Goal: Task Accomplishment & Management: Use online tool/utility

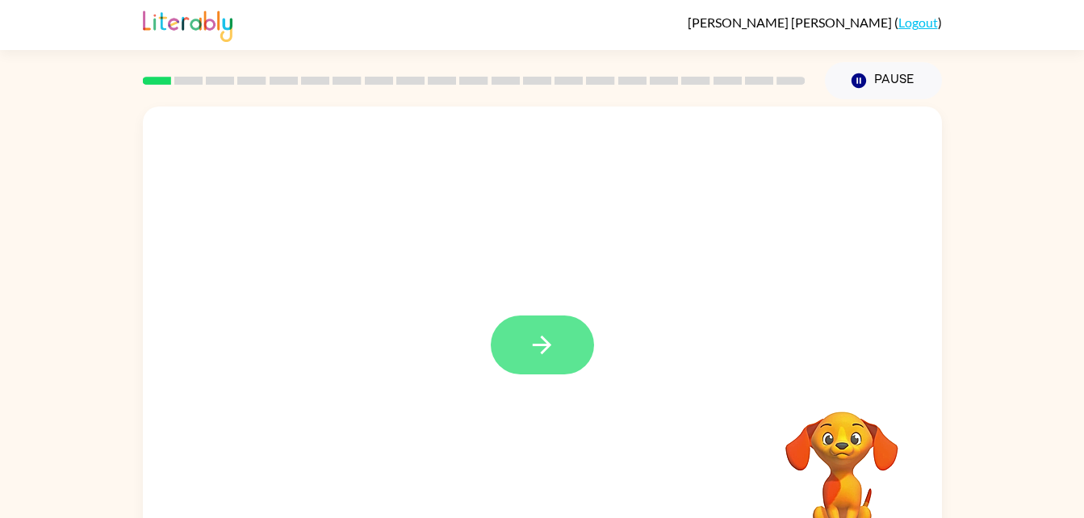
click at [537, 349] on icon "button" at bounding box center [542, 345] width 28 height 28
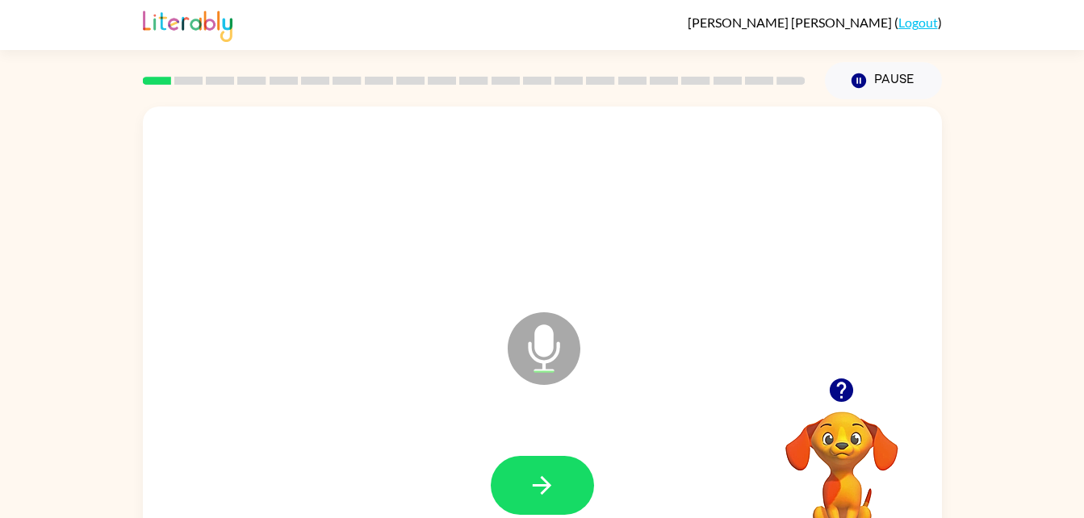
click at [330, 403] on div "Microphone The Microphone is here when it is your turn to talk" at bounding box center [542, 336] width 799 height 461
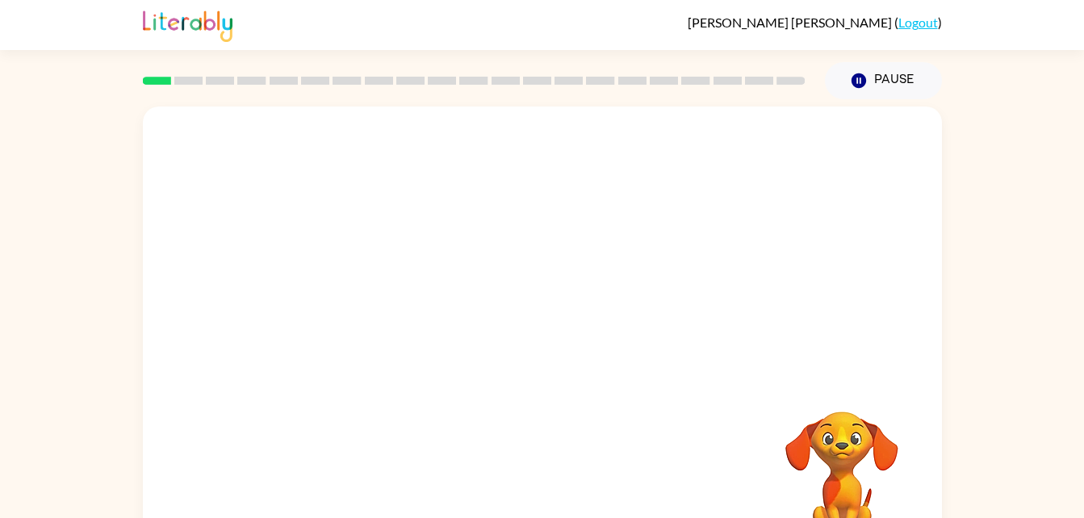
click at [879, 394] on video "Your browser must support playing .mp4 files to use Literably. Please try using…" at bounding box center [841, 466] width 161 height 161
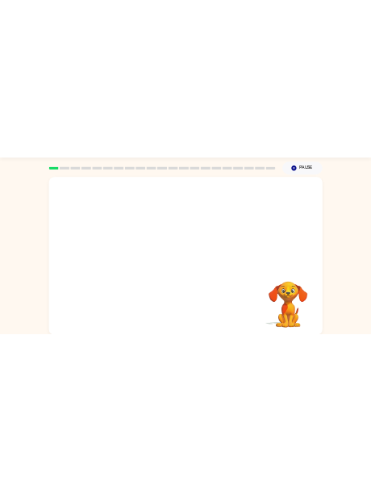
scroll to position [49, 0]
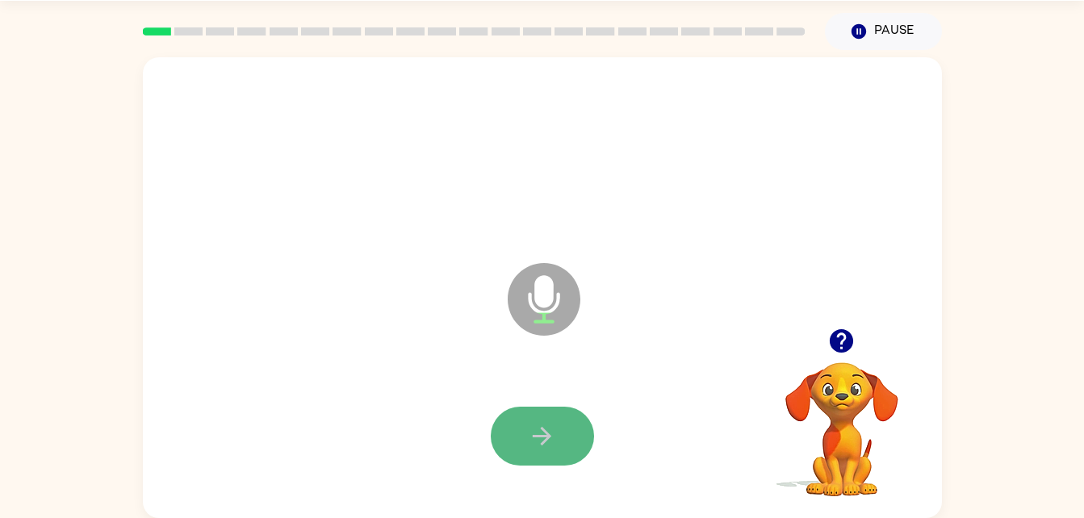
click at [529, 438] on icon "button" at bounding box center [542, 436] width 28 height 28
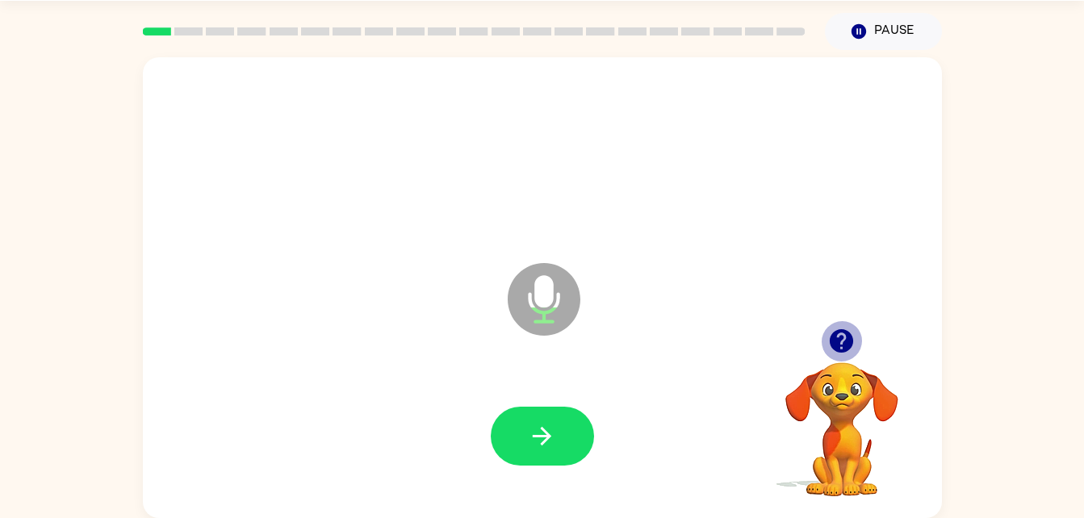
click at [838, 342] on icon "button" at bounding box center [840, 340] width 23 height 23
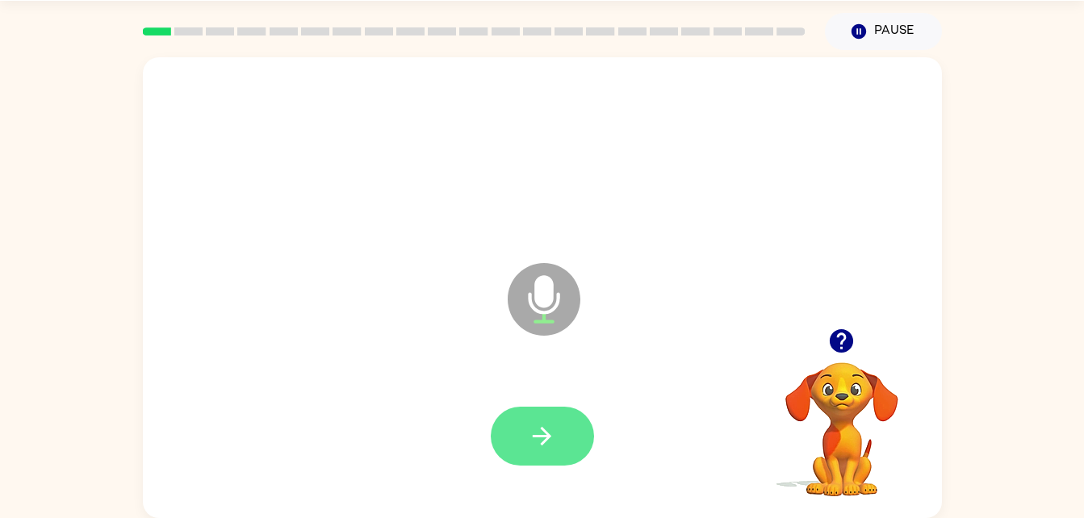
click at [546, 441] on icon "button" at bounding box center [542, 436] width 28 height 28
click at [518, 443] on button "button" at bounding box center [542, 436] width 103 height 59
click at [515, 420] on button "button" at bounding box center [542, 436] width 103 height 59
click at [512, 420] on button "button" at bounding box center [542, 436] width 103 height 59
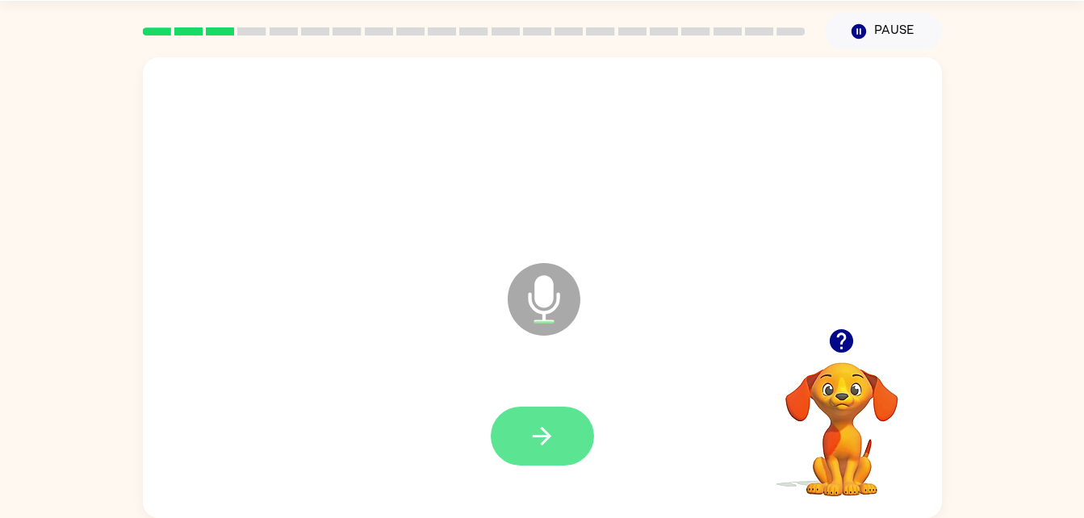
click at [509, 415] on button "button" at bounding box center [542, 436] width 103 height 59
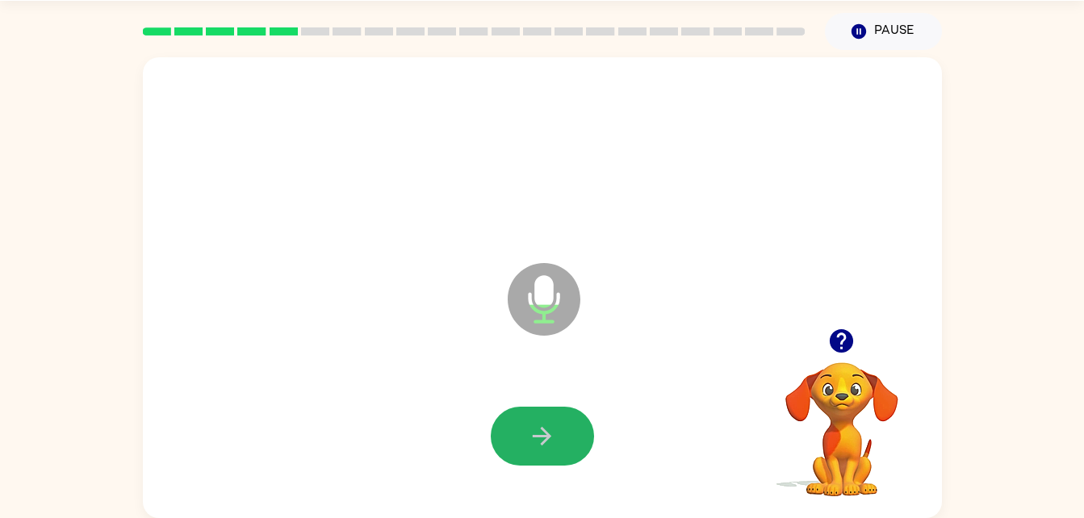
click at [509, 415] on button "button" at bounding box center [542, 436] width 103 height 59
drag, startPoint x: 511, startPoint y: 416, endPoint x: 890, endPoint y: 242, distance: 417.3
click at [890, 242] on div "Microphone The Microphone is here when it is your turn to talk" at bounding box center [542, 287] width 799 height 461
click at [504, 432] on button "button" at bounding box center [542, 436] width 103 height 59
drag, startPoint x: 504, startPoint y: 432, endPoint x: 426, endPoint y: 315, distance: 141.4
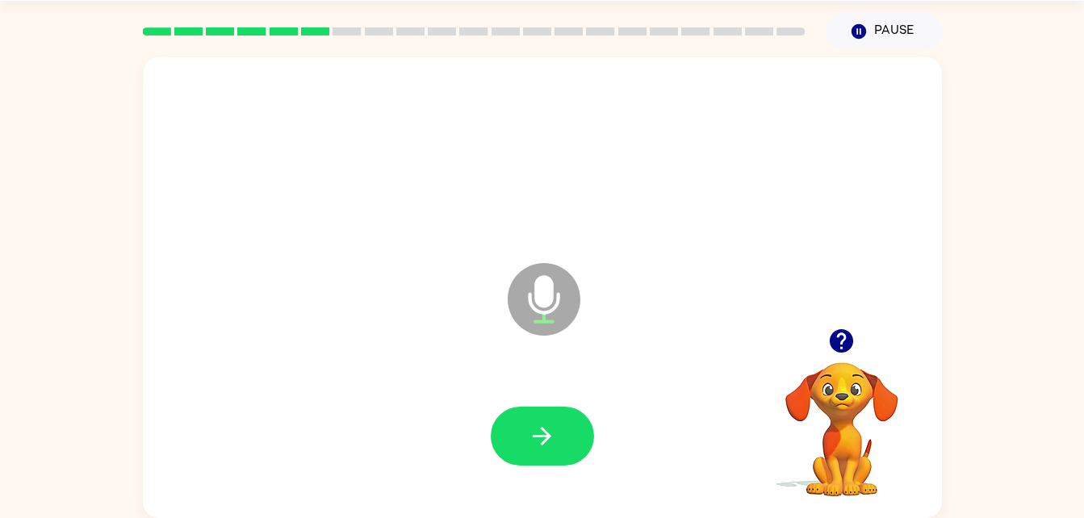
click at [426, 315] on div "Microphone The Microphone is here when it is your turn to talk" at bounding box center [542, 287] width 799 height 461
click at [556, 427] on button "button" at bounding box center [542, 436] width 103 height 59
click at [833, 326] on button "button" at bounding box center [841, 340] width 41 height 41
click at [565, 436] on button "button" at bounding box center [542, 436] width 103 height 59
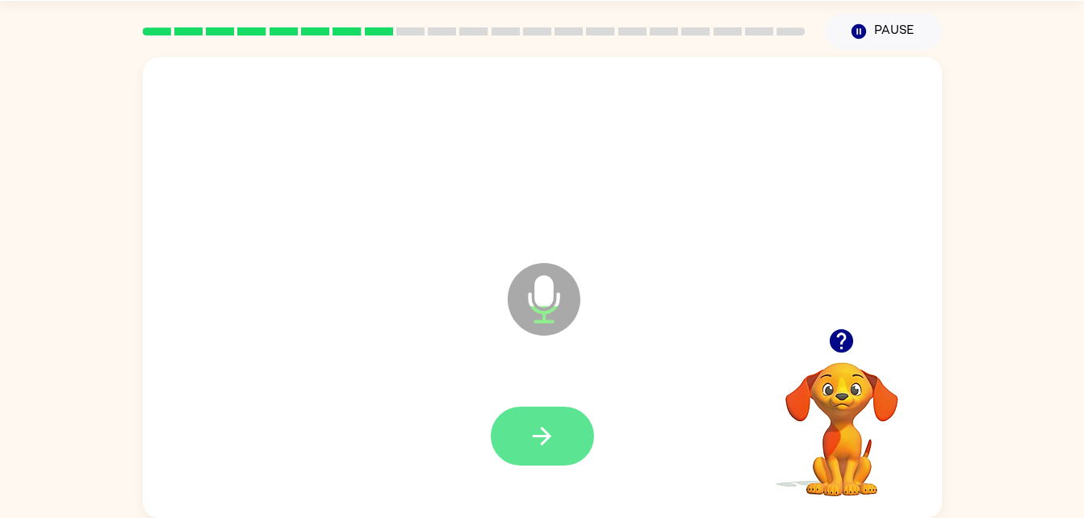
click at [549, 442] on icon "button" at bounding box center [542, 436] width 28 height 28
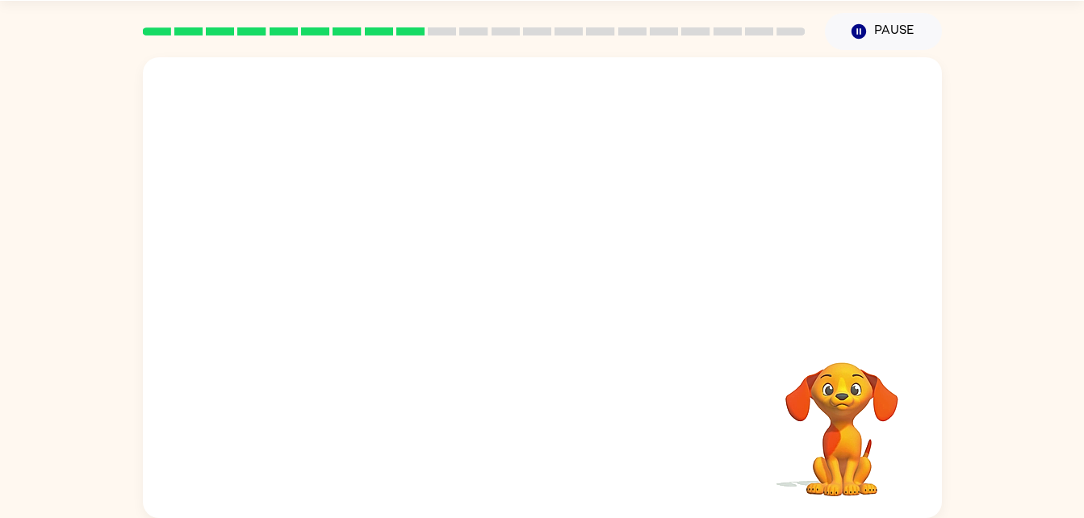
click at [549, 442] on div "Your browser must support playing .mp4 files to use Literably. Please try using…" at bounding box center [542, 287] width 799 height 461
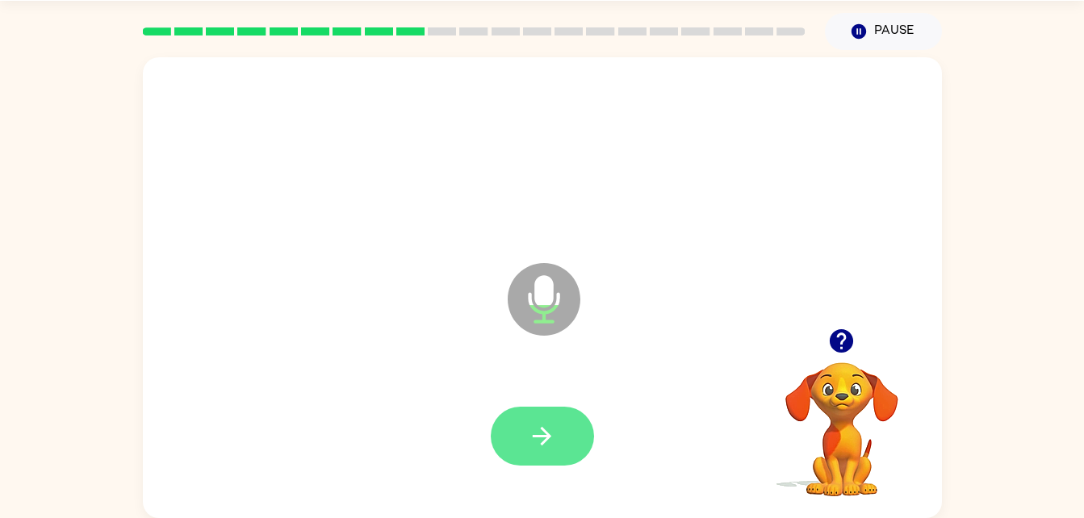
click at [547, 445] on icon "button" at bounding box center [542, 436] width 28 height 28
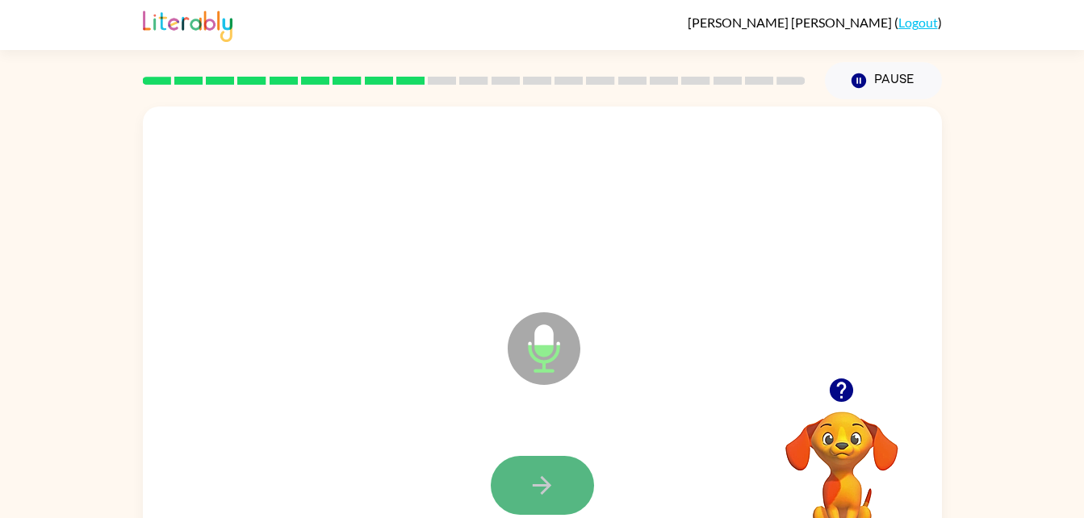
click at [554, 469] on button "button" at bounding box center [542, 485] width 103 height 59
click at [575, 487] on button "button" at bounding box center [542, 485] width 103 height 59
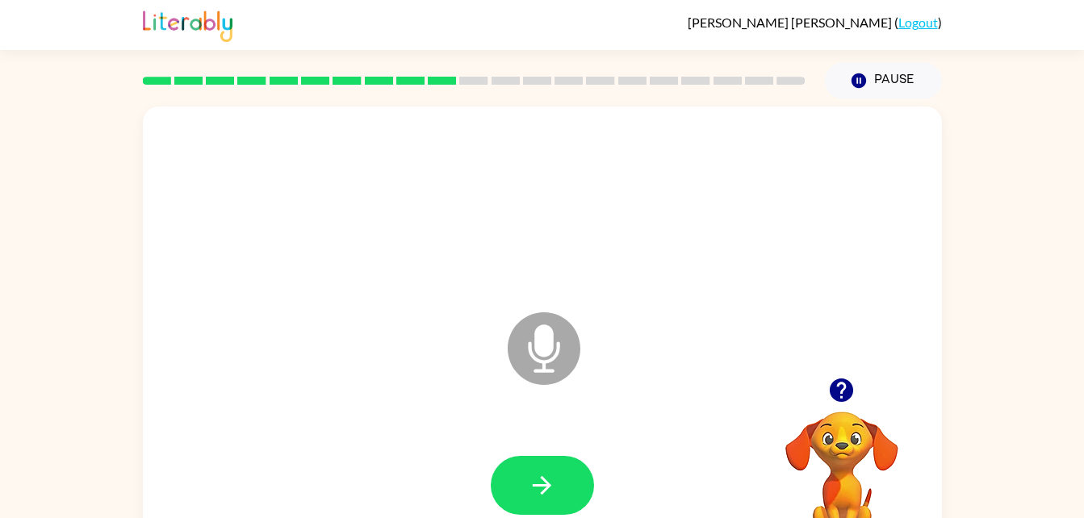
click at [575, 487] on button "button" at bounding box center [542, 485] width 103 height 59
click at [946, 442] on div "Microphone The Microphone is here when it is your turn to talk Your browser mus…" at bounding box center [542, 333] width 1084 height 468
click at [554, 485] on icon "button" at bounding box center [542, 485] width 28 height 28
click at [569, 474] on button "button" at bounding box center [542, 485] width 103 height 59
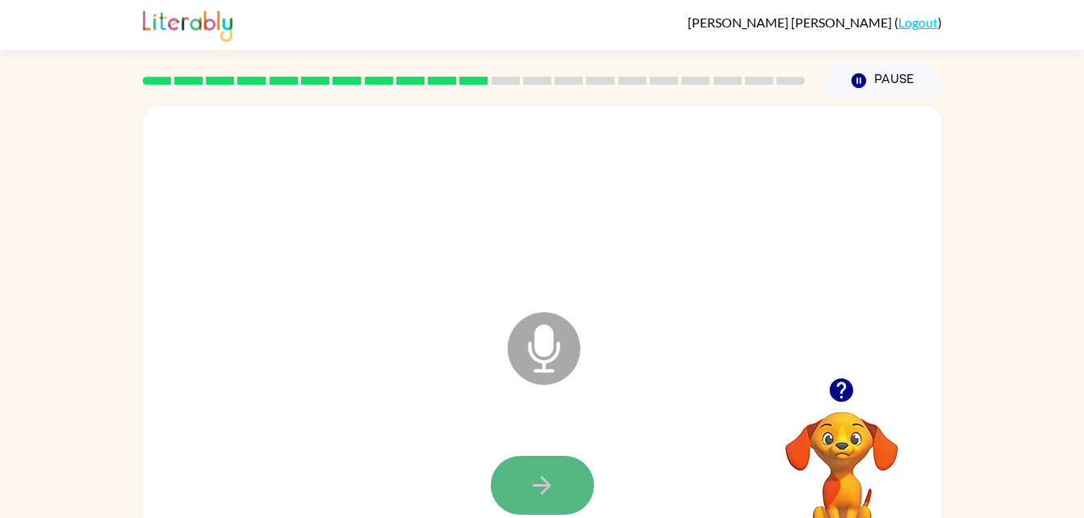
click at [558, 487] on button "button" at bounding box center [542, 485] width 103 height 59
click at [545, 137] on div "Microphone The Microphone is here when it is your turn to talk" at bounding box center [542, 336] width 799 height 461
click at [549, 495] on icon "button" at bounding box center [542, 485] width 28 height 28
drag, startPoint x: 549, startPoint y: 495, endPoint x: 457, endPoint y: 483, distance: 92.8
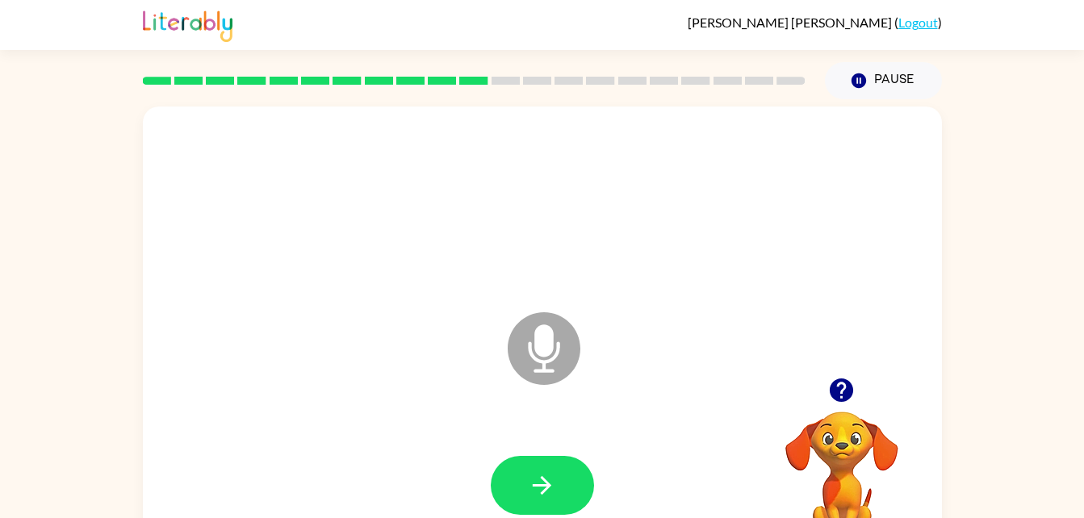
click at [457, 483] on div at bounding box center [542, 486] width 766 height 132
click at [532, 496] on icon "button" at bounding box center [542, 485] width 28 height 28
click at [532, 501] on button "button" at bounding box center [542, 485] width 103 height 59
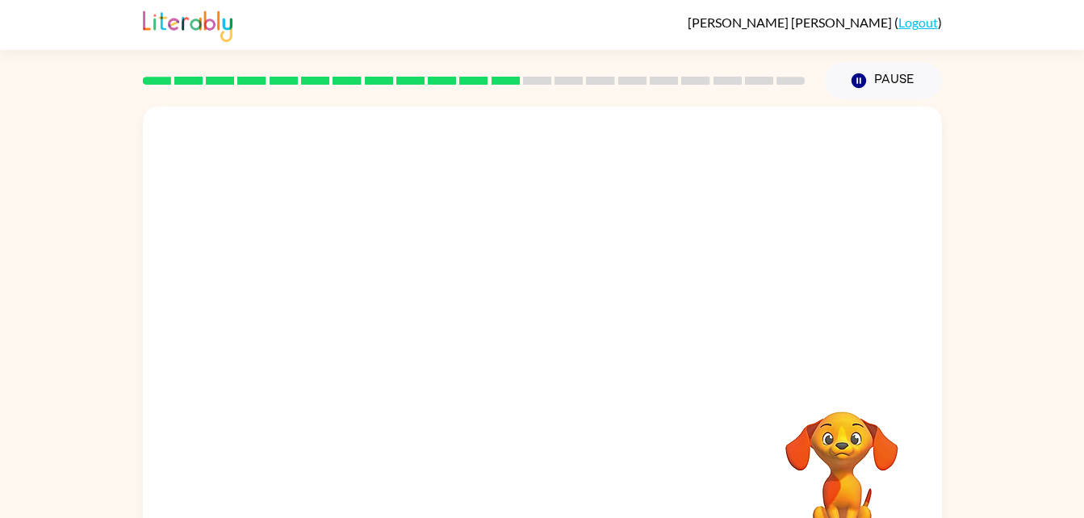
click at [914, 444] on video "Your browser must support playing .mp4 files to use Literably. Please try using…" at bounding box center [841, 466] width 161 height 161
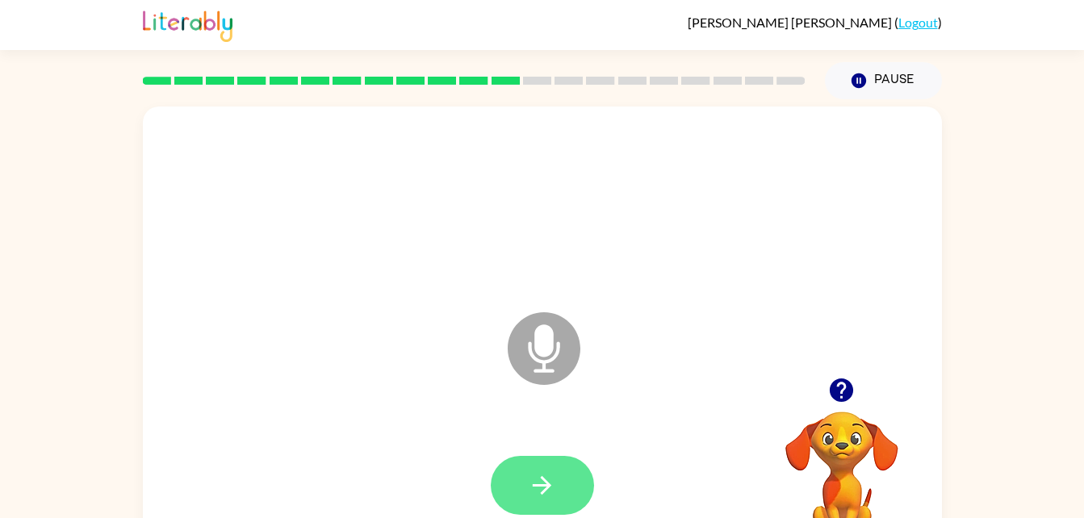
click at [520, 486] on button "button" at bounding box center [542, 485] width 103 height 59
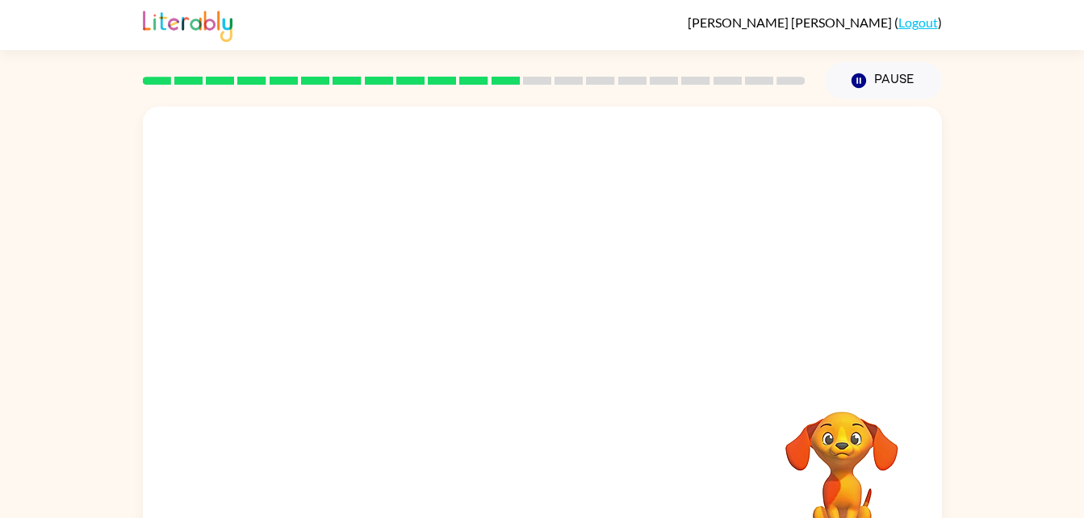
click at [882, 425] on video "Your browser must support playing .mp4 files to use Literably. Please try using…" at bounding box center [841, 466] width 161 height 161
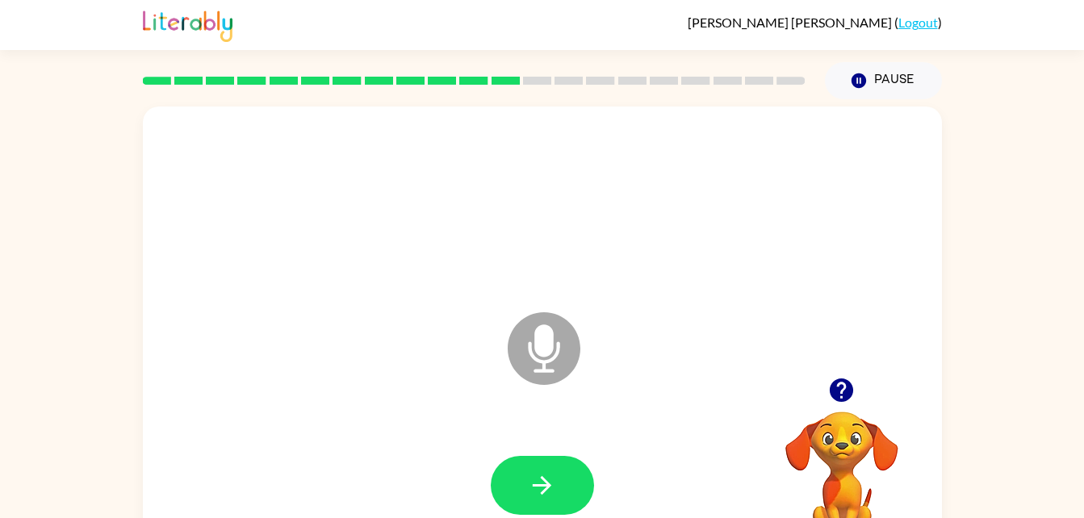
click at [516, 177] on div at bounding box center [542, 205] width 766 height 132
click at [543, 459] on button "button" at bounding box center [542, 485] width 103 height 59
click at [547, 463] on button "button" at bounding box center [542, 485] width 103 height 59
drag, startPoint x: 547, startPoint y: 469, endPoint x: 472, endPoint y: 487, distance: 77.1
click at [472, 487] on div at bounding box center [542, 486] width 766 height 132
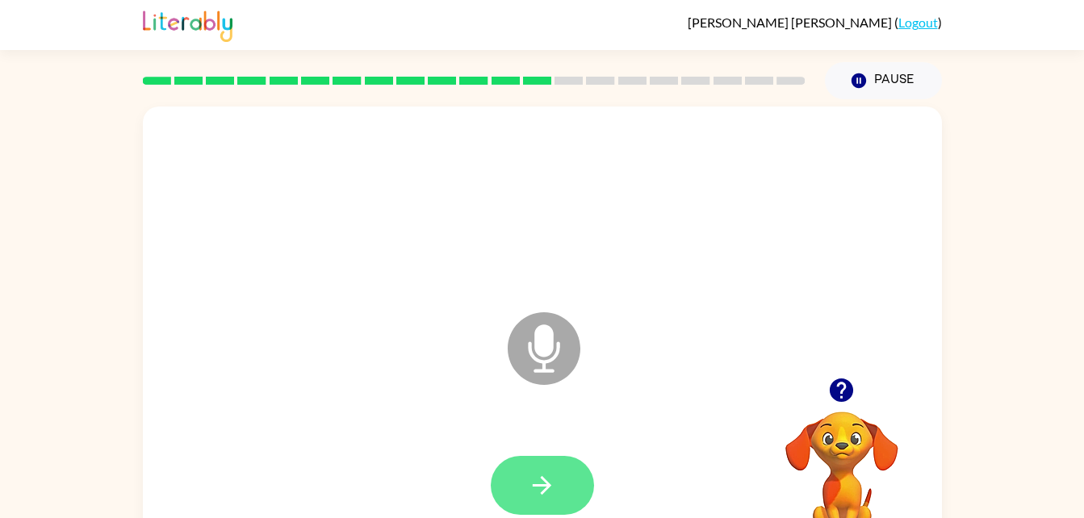
click at [532, 482] on icon "button" at bounding box center [542, 485] width 28 height 28
click at [893, 390] on div at bounding box center [841, 390] width 161 height 41
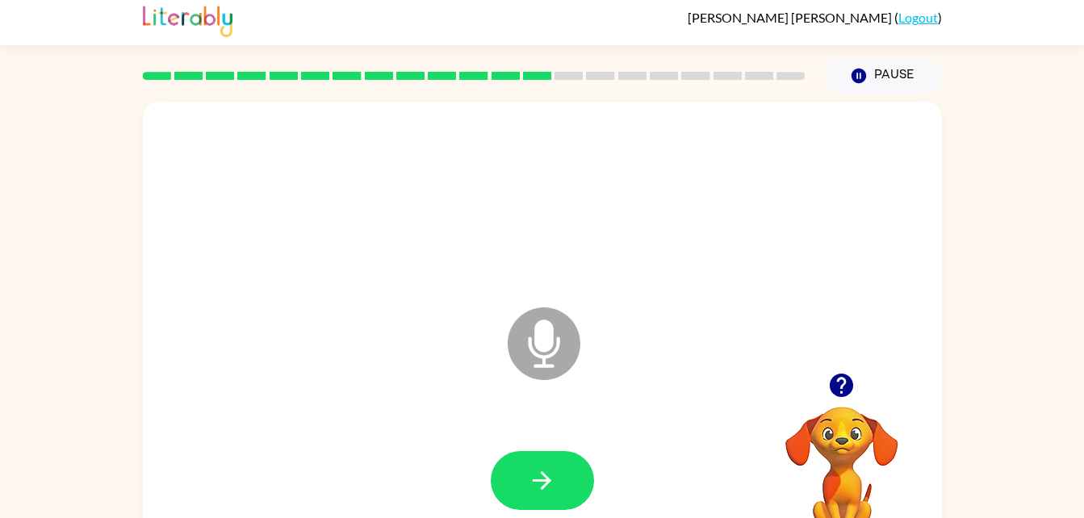
scroll to position [7, 0]
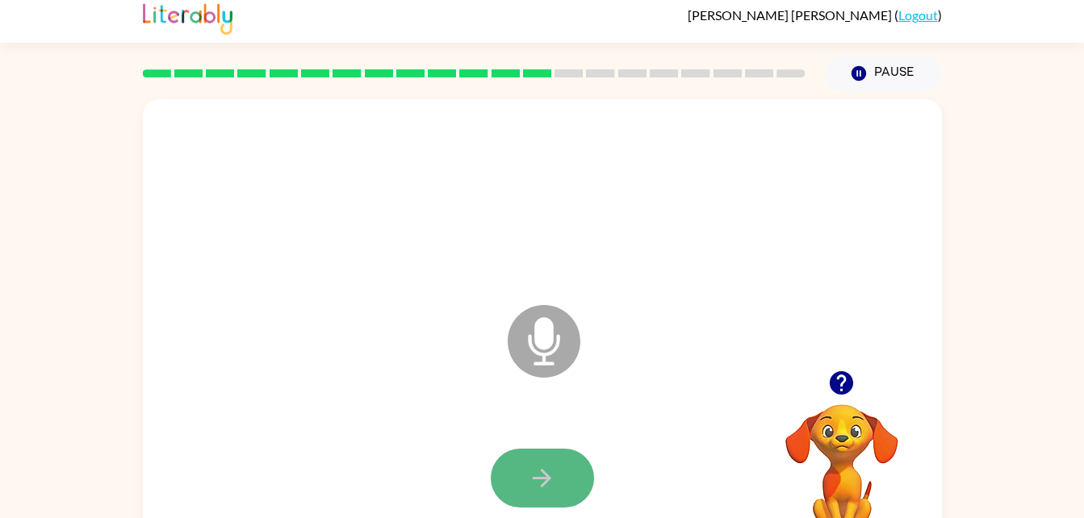
click at [573, 493] on button "button" at bounding box center [542, 478] width 103 height 59
click at [558, 484] on button "button" at bounding box center [542, 478] width 103 height 59
click at [564, 484] on button "button" at bounding box center [542, 478] width 103 height 59
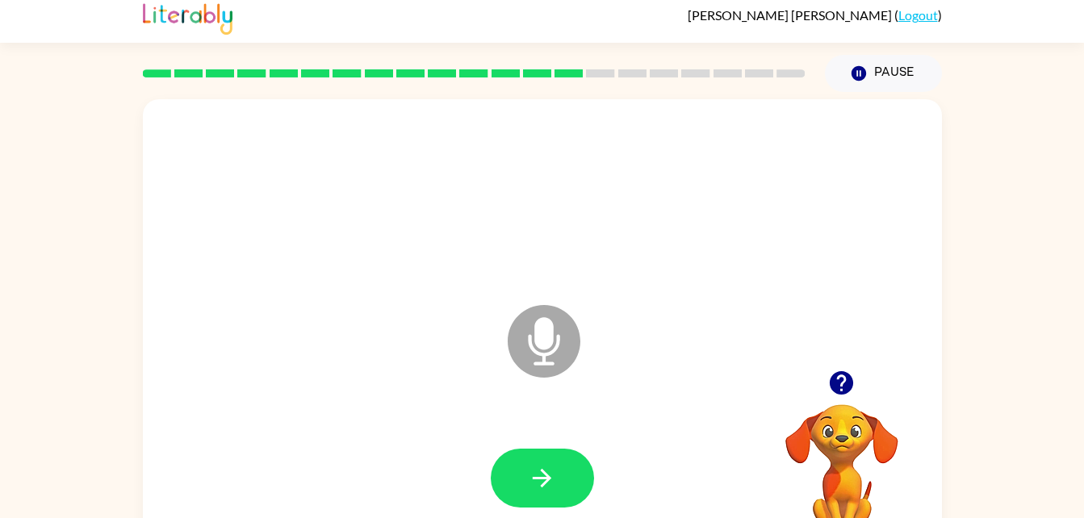
click at [564, 484] on button "button" at bounding box center [542, 478] width 103 height 59
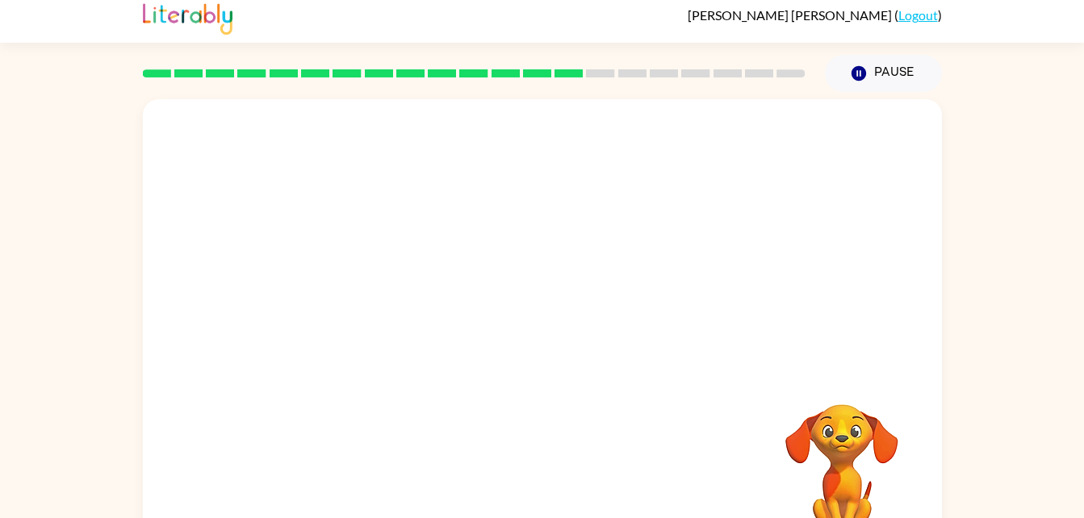
click at [564, 484] on div at bounding box center [542, 478] width 766 height 132
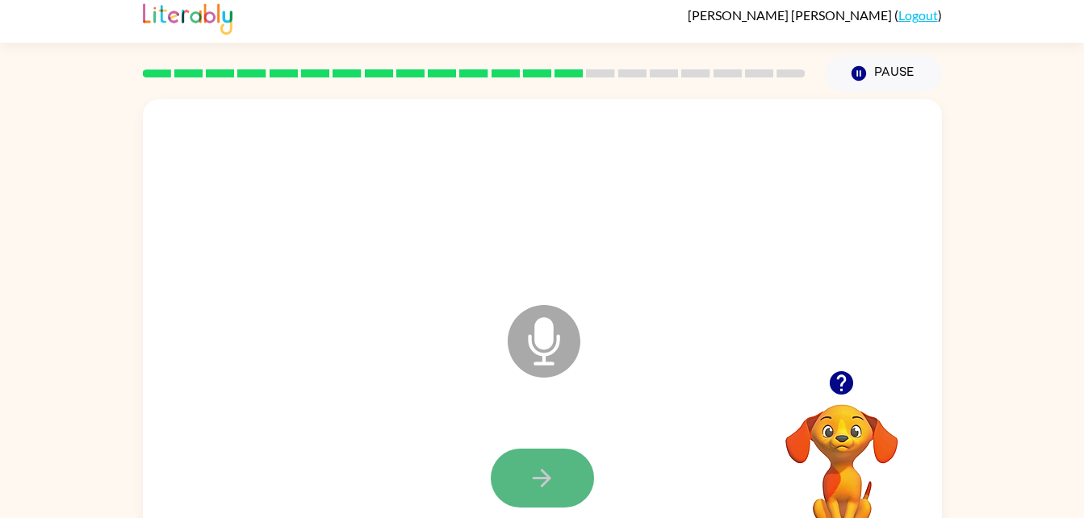
click at [564, 484] on button "button" at bounding box center [542, 478] width 103 height 59
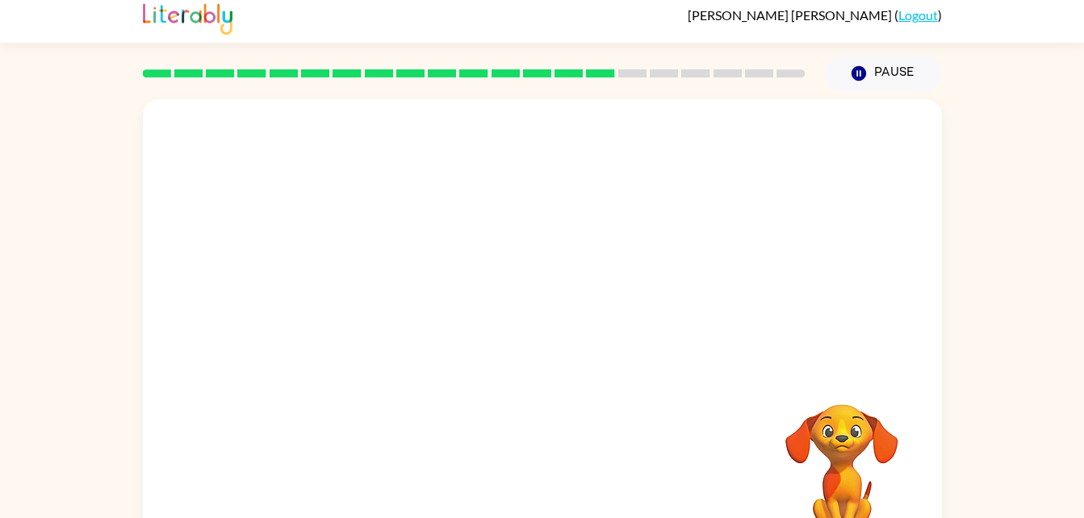
click at [564, 484] on div at bounding box center [542, 478] width 766 height 132
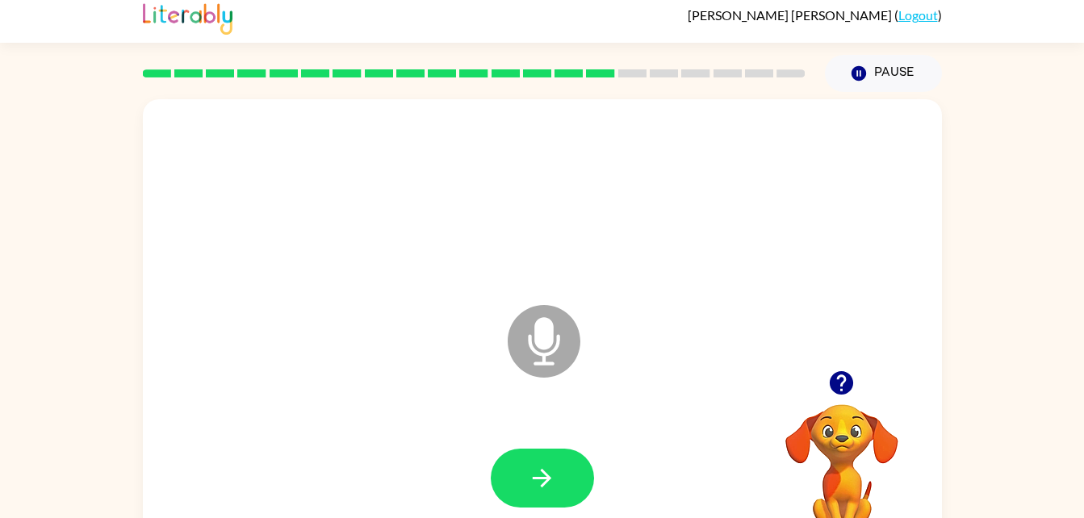
click at [564, 484] on button "button" at bounding box center [542, 478] width 103 height 59
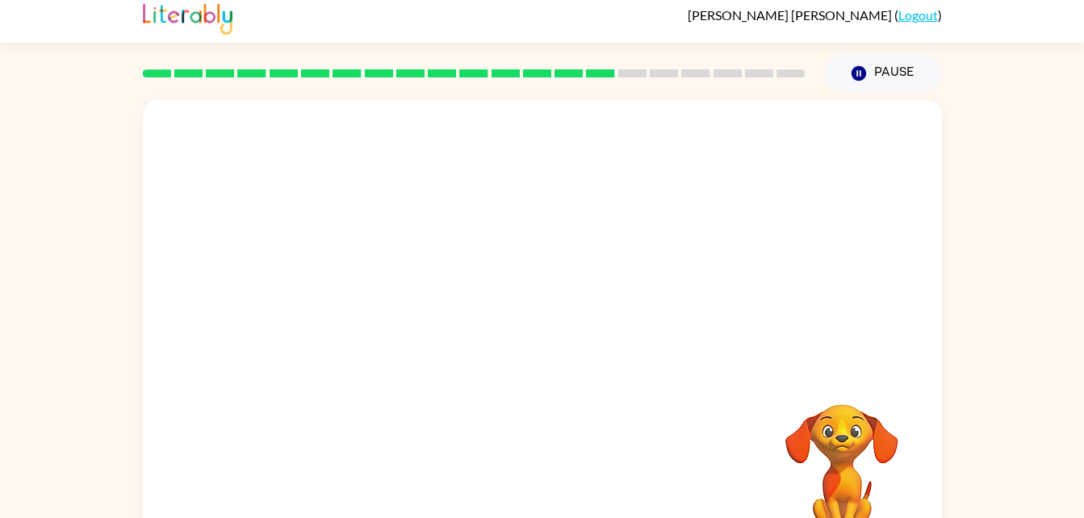
scroll to position [49, 0]
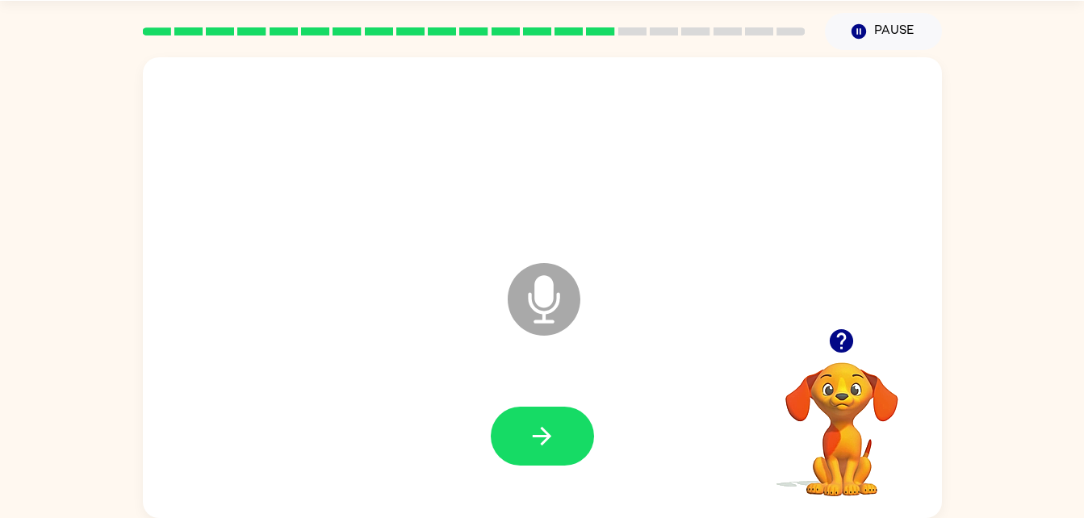
click at [564, 484] on div at bounding box center [542, 436] width 766 height 132
click at [523, 420] on button "button" at bounding box center [542, 436] width 103 height 59
click at [549, 425] on icon "button" at bounding box center [542, 436] width 28 height 28
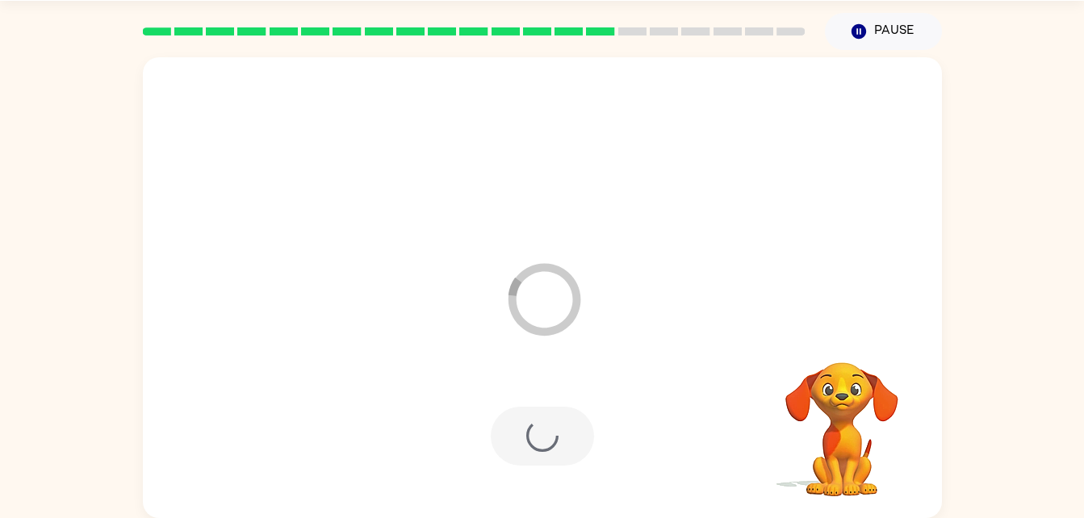
click at [549, 425] on div at bounding box center [542, 436] width 103 height 59
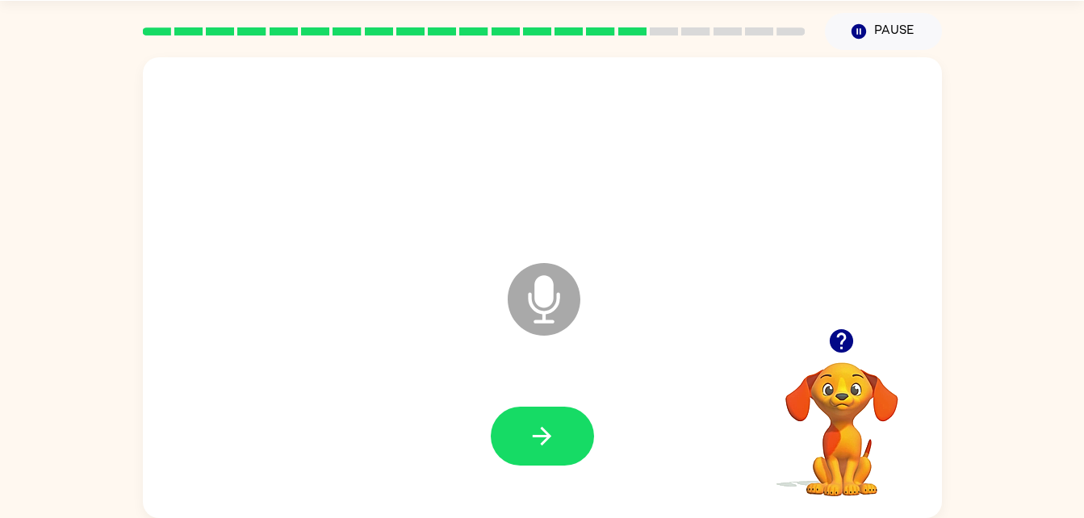
click at [549, 425] on icon "button" at bounding box center [542, 436] width 28 height 28
click at [559, 441] on button "button" at bounding box center [542, 436] width 103 height 59
click at [518, 441] on button "button" at bounding box center [542, 436] width 103 height 59
drag, startPoint x: 518, startPoint y: 441, endPoint x: 430, endPoint y: 440, distance: 88.0
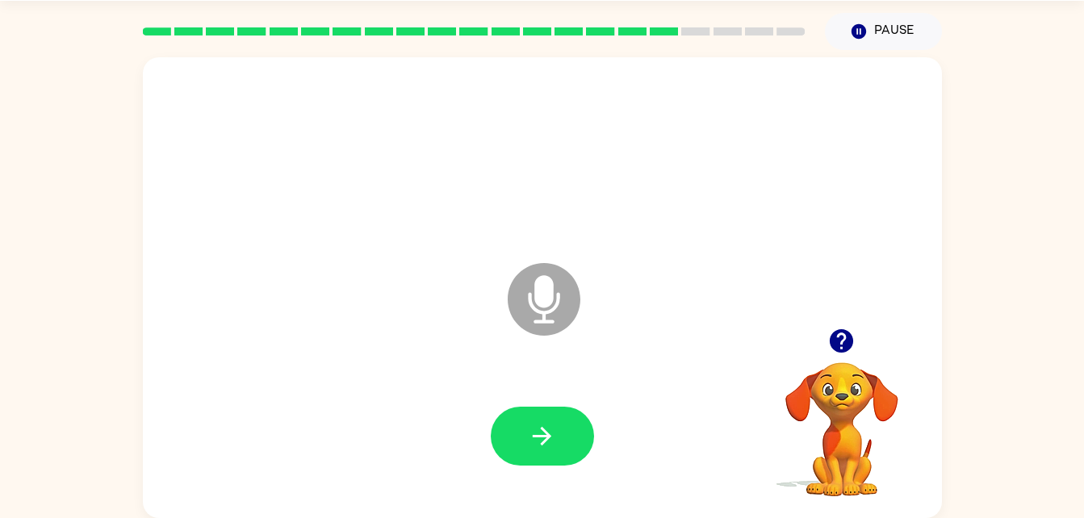
click at [430, 440] on div at bounding box center [542, 436] width 766 height 132
click at [549, 445] on icon "button" at bounding box center [542, 436] width 28 height 28
click at [843, 337] on icon "button" at bounding box center [840, 340] width 23 height 23
click at [910, 401] on video "Your browser must support playing .mp4 files to use Literably. Please try using…" at bounding box center [841, 417] width 161 height 161
click at [524, 436] on button "button" at bounding box center [542, 436] width 103 height 59
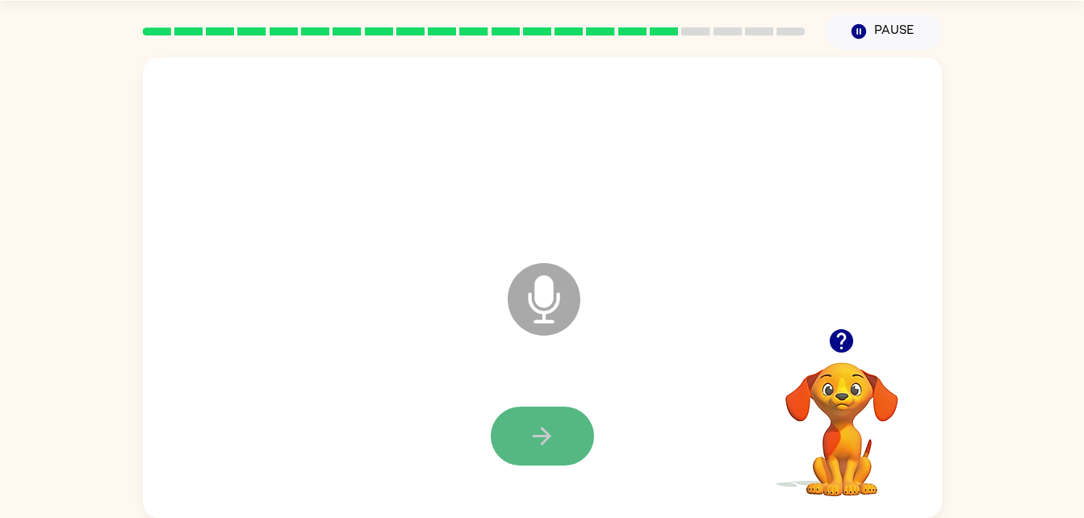
click at [543, 453] on button "button" at bounding box center [542, 436] width 103 height 59
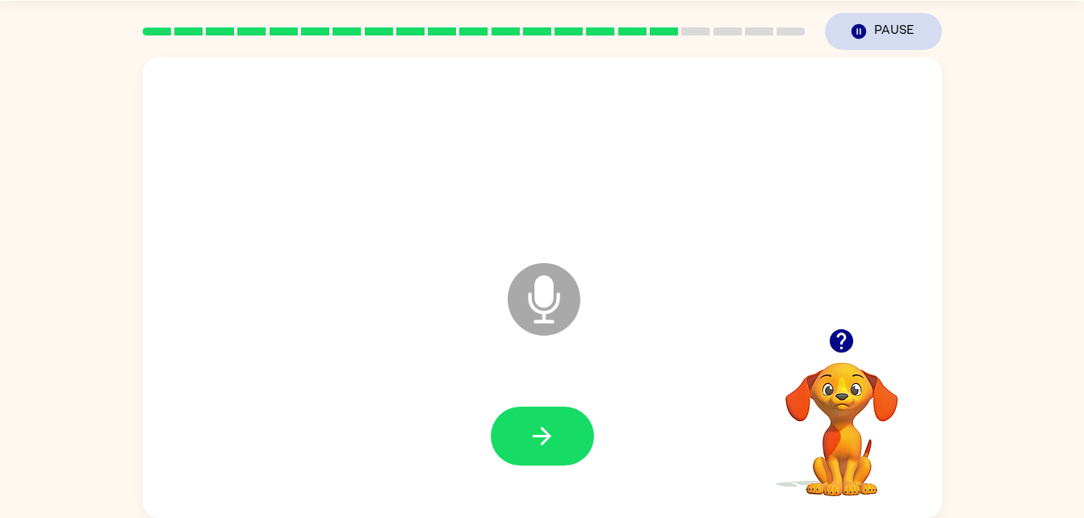
click at [874, 25] on button "Pause Pause" at bounding box center [883, 31] width 117 height 37
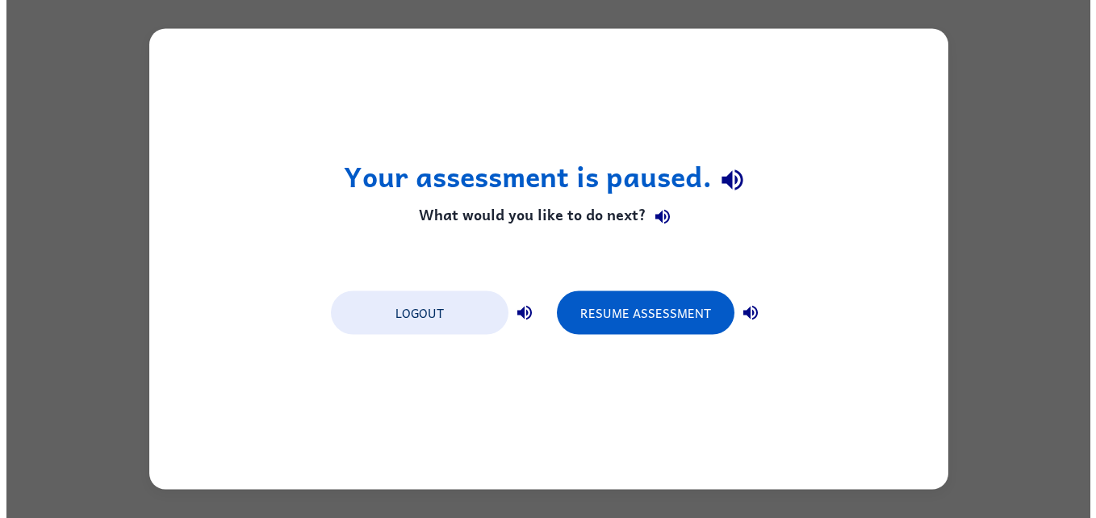
scroll to position [0, 0]
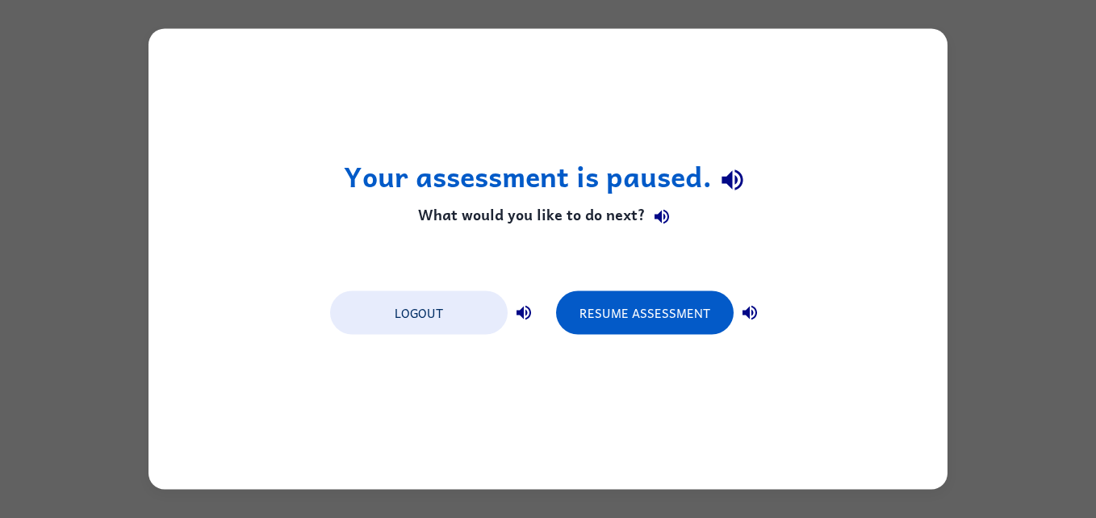
click at [862, 26] on div "Your assessment is paused. What would you like to do next? Logout Resume Assess…" at bounding box center [548, 259] width 1096 height 518
